Goal: Task Accomplishment & Management: Use online tool/utility

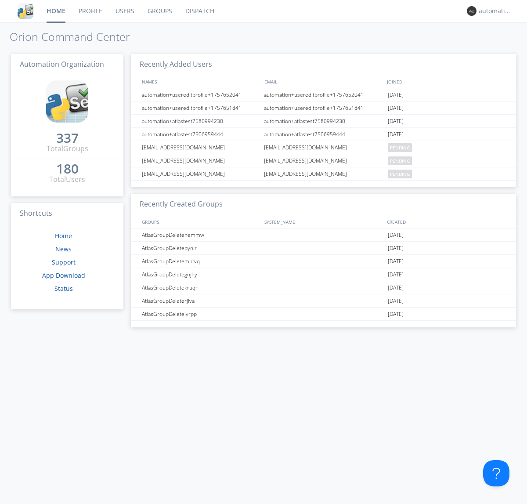
click at [199, 11] on link "Dispatch" at bounding box center [200, 11] width 42 height 22
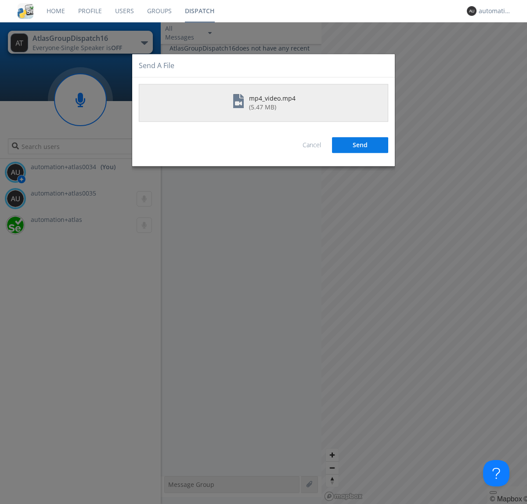
click at [360, 145] on button "Send" at bounding box center [360, 146] width 56 height 16
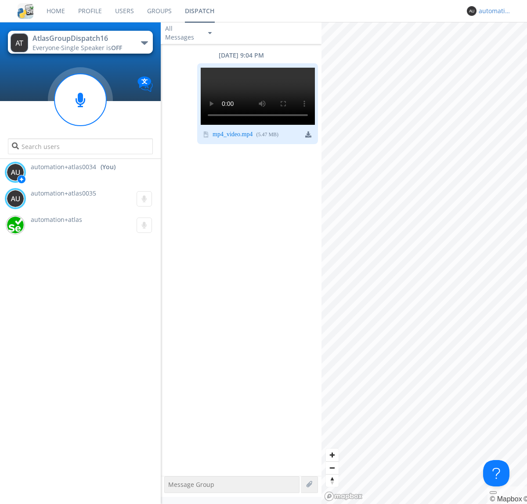
click at [493, 11] on div "automation+atlas0034" at bounding box center [495, 11] width 33 height 9
click at [500, 46] on div "Log Out" at bounding box center [499, 47] width 45 height 16
